Goal: Task Accomplishment & Management: Use online tool/utility

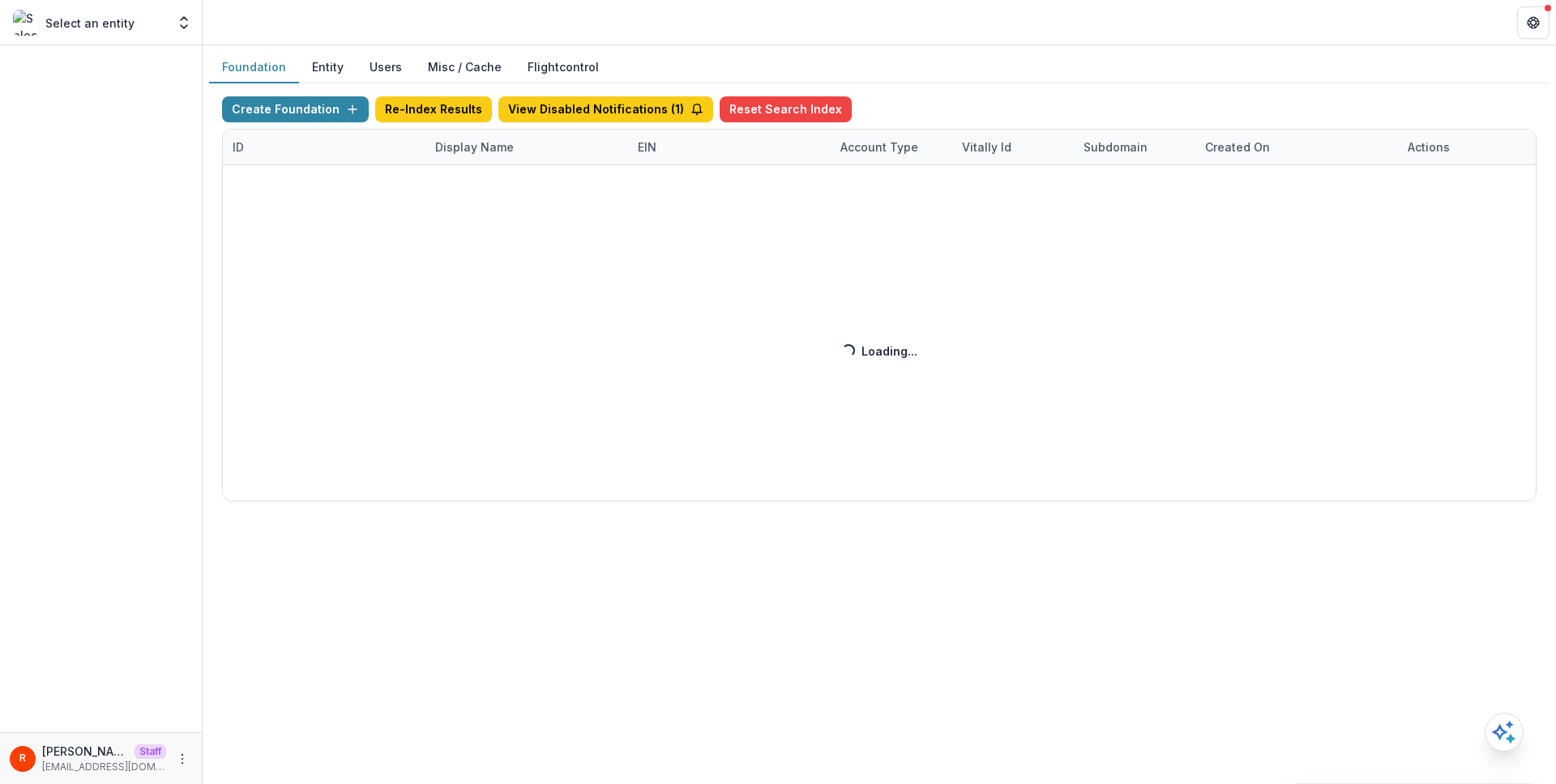
click at [484, 152] on div "Create Foundation Re-Index Results View Disabled Notifications ( 1 ) Reset Sear…" at bounding box center [879, 298] width 1314 height 405
click at [483, 150] on div "Create Foundation Re-Index Results View Disabled Notifications ( 1 ) Reset Sear…" at bounding box center [879, 298] width 1314 height 405
click at [481, 148] on div "Create Foundation Re-Index Results View Disabled Notifications ( 1 ) Reset Sear…" at bounding box center [879, 298] width 1314 height 405
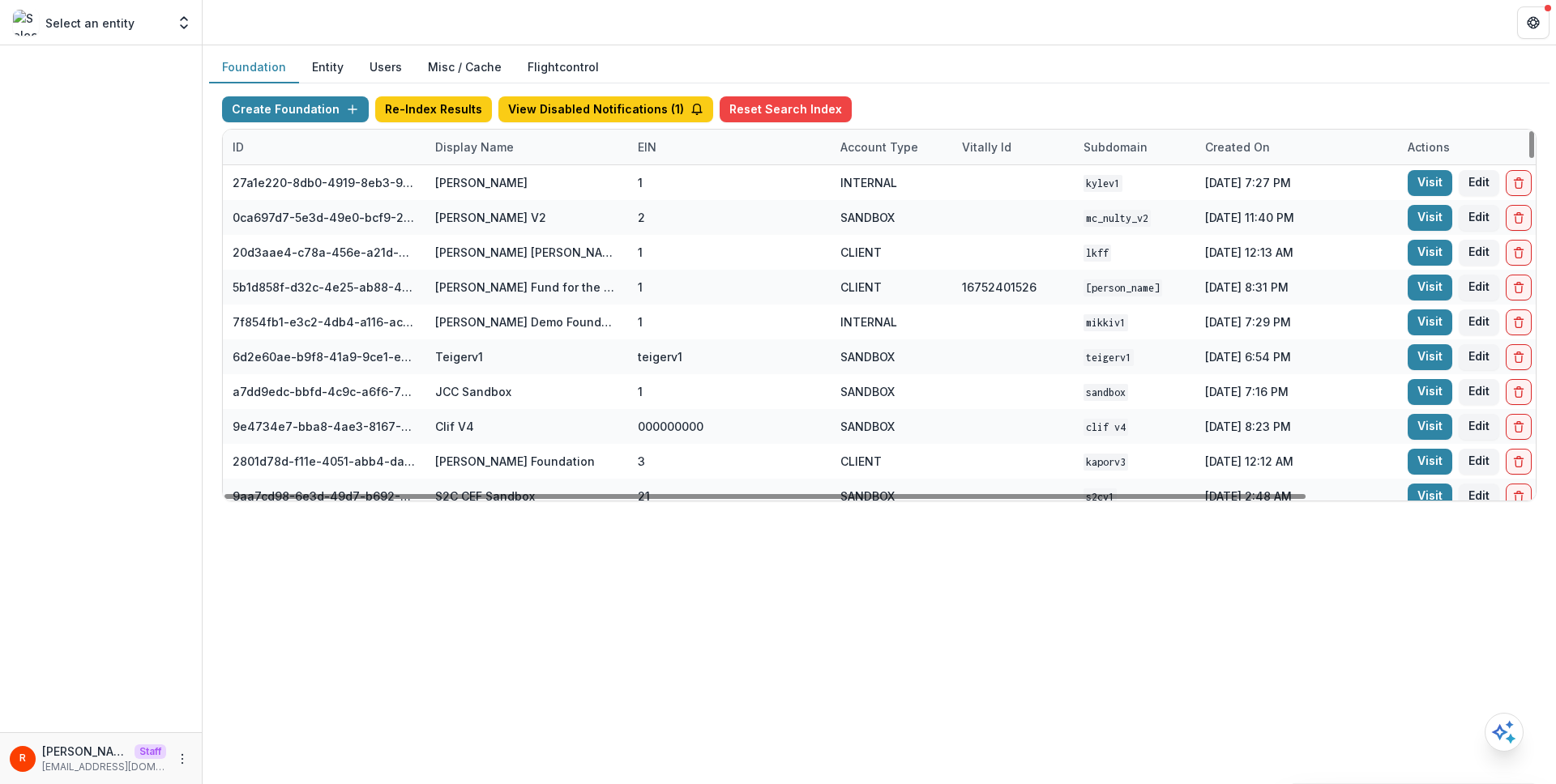
click at [487, 142] on div "Display Name" at bounding box center [474, 147] width 98 height 17
click at [487, 178] on input at bounding box center [526, 183] width 194 height 26
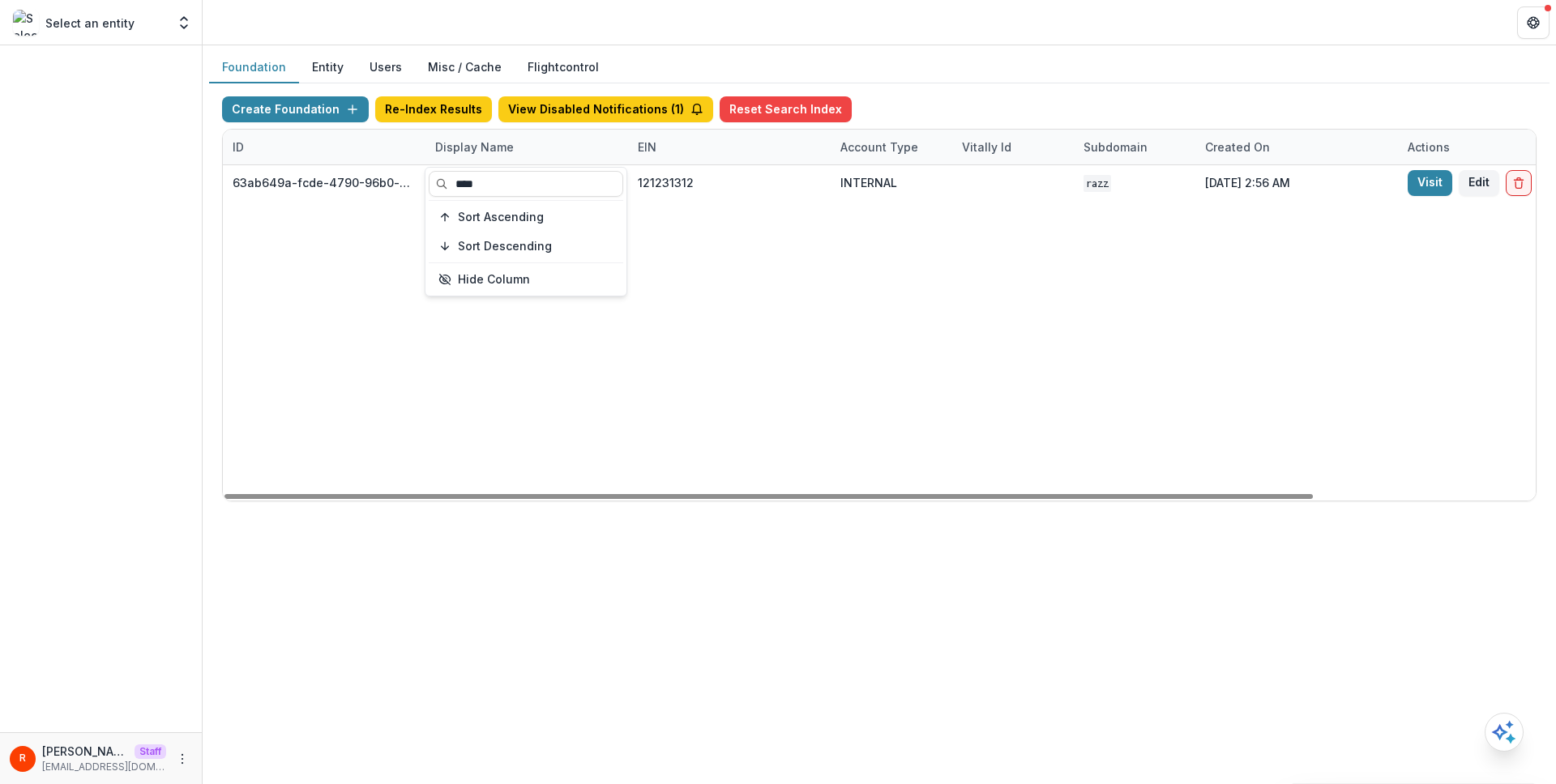
type input "****"
click at [867, 285] on div "63ab649a-fcde-4790-96b0-a13ca2ed4427 [DOMAIN_NAME] Foundation 121231312 INTERNA…" at bounding box center [1013, 333] width 1581 height 335
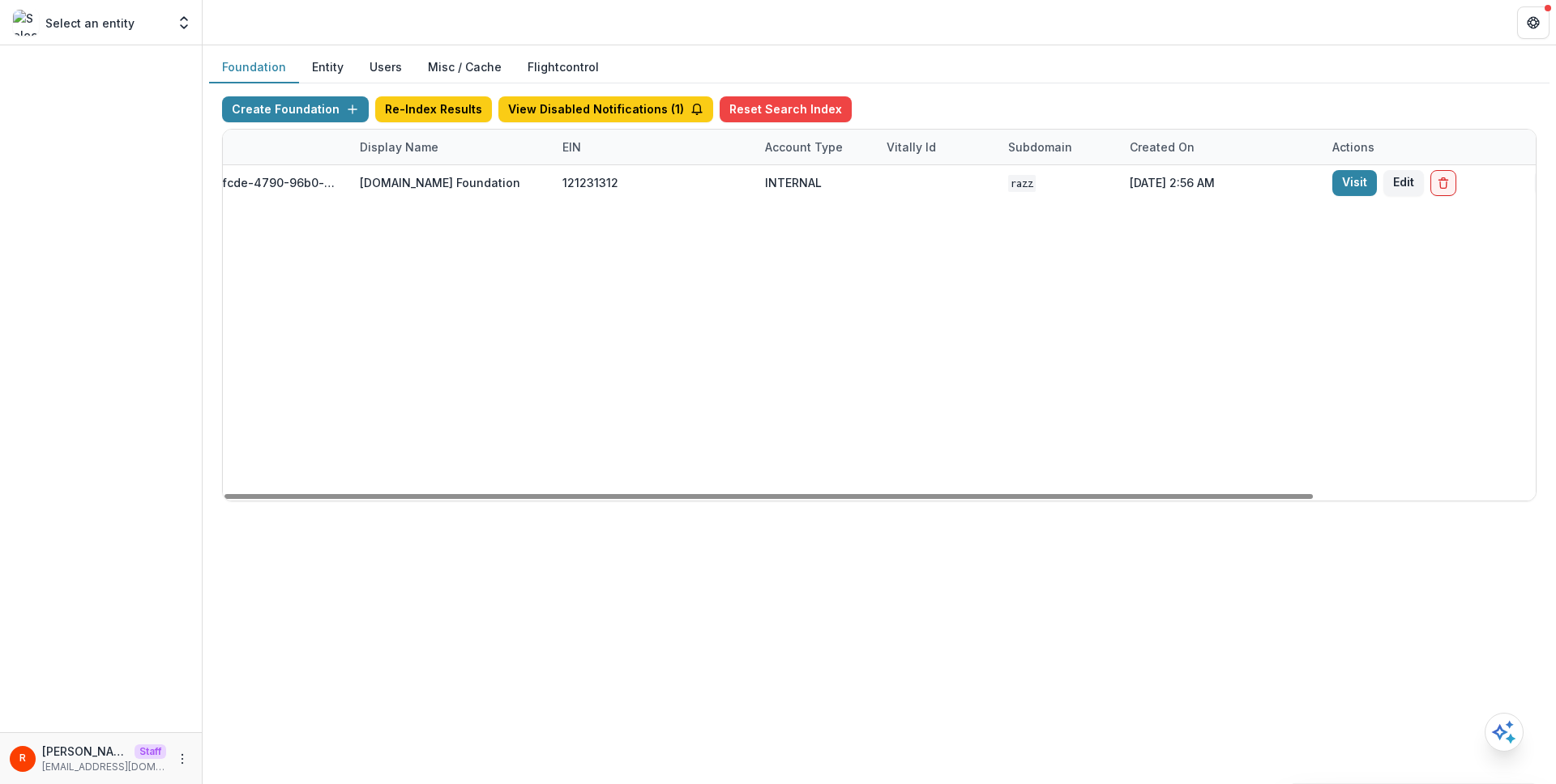
scroll to position [0, 205]
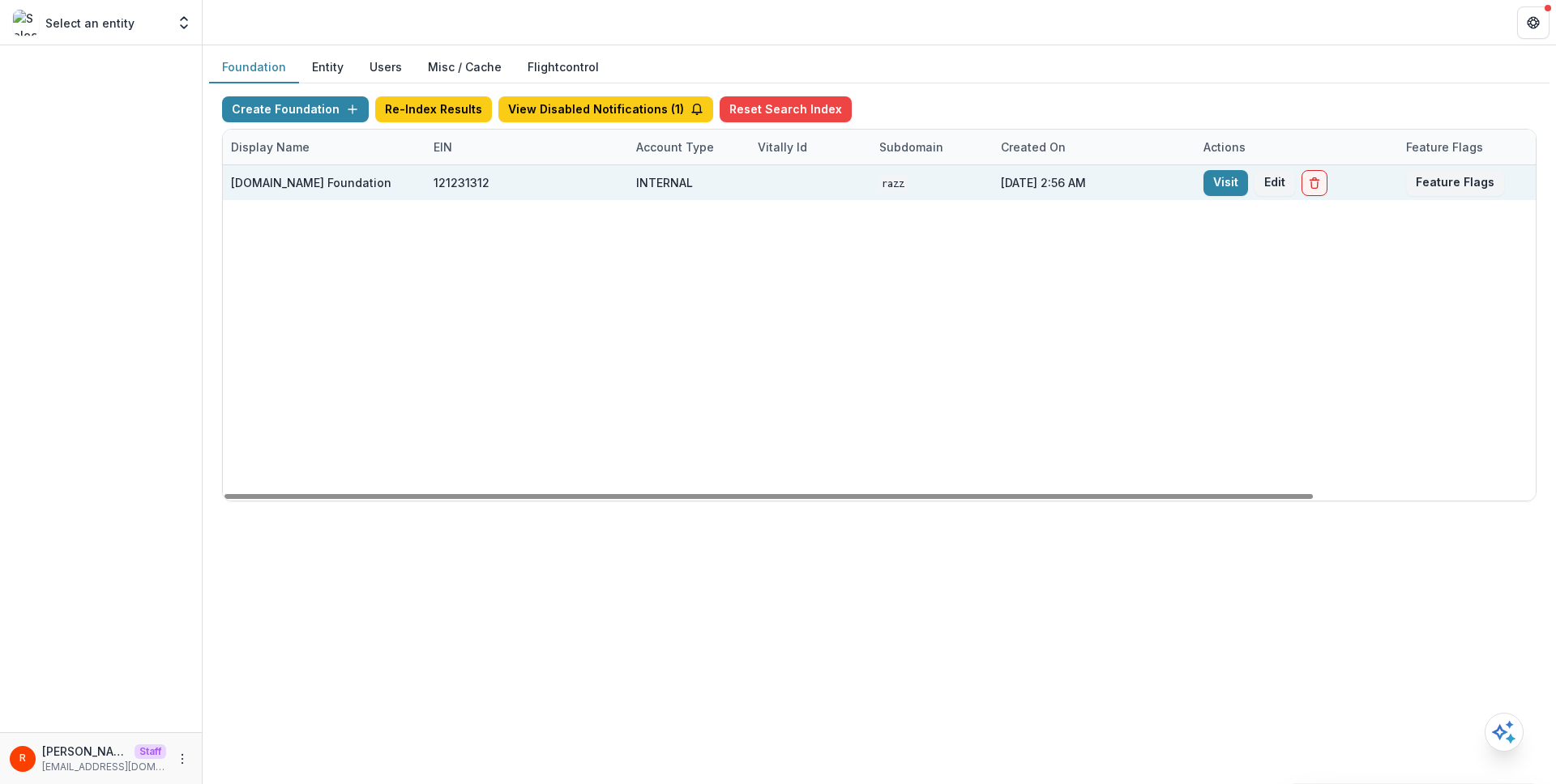
click at [1184, 182] on div "[DATE] 2:56 AM" at bounding box center [1093, 182] width 203 height 35
click at [1209, 182] on link "Visit" at bounding box center [1226, 182] width 45 height 26
